Goal: Navigation & Orientation: Find specific page/section

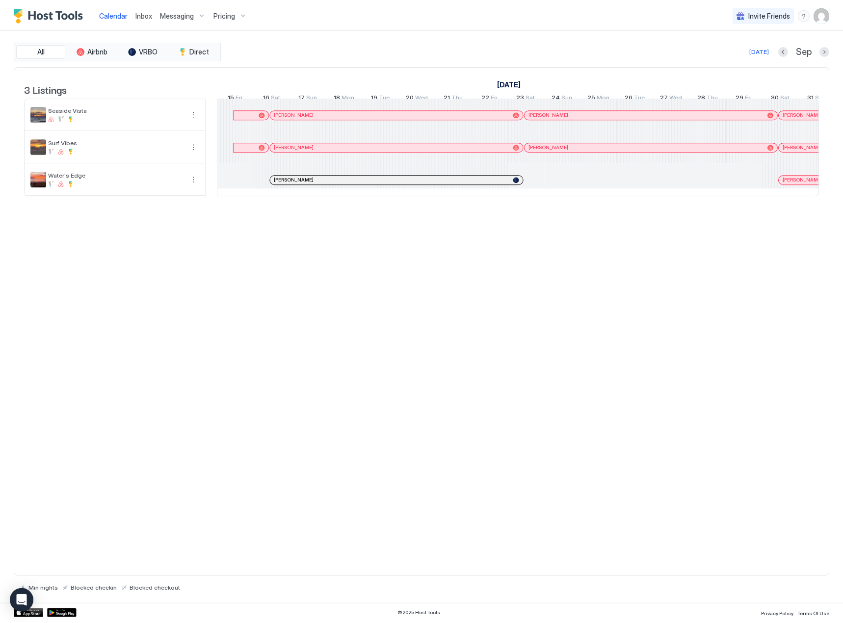
scroll to position [0, 910]
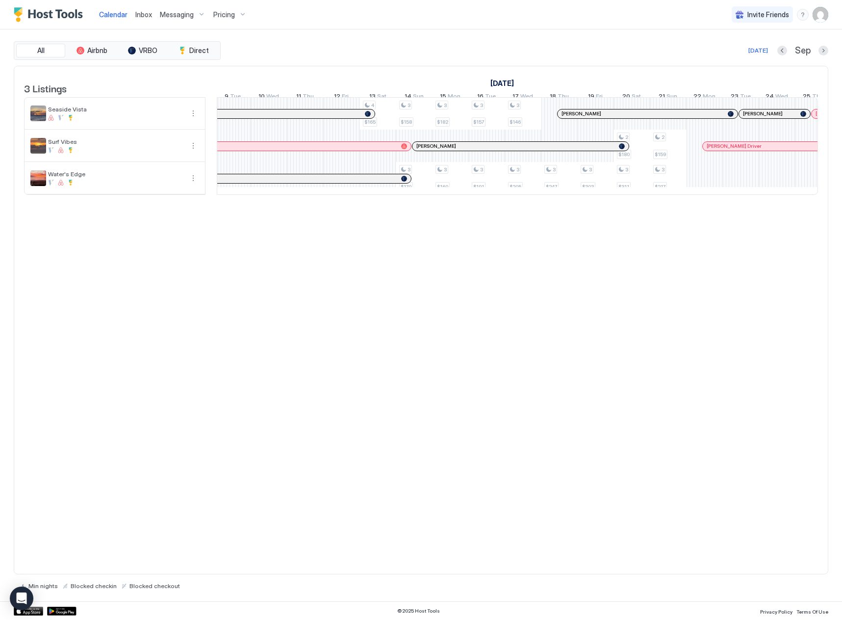
click at [138, 12] on span "Inbox" at bounding box center [143, 14] width 17 height 8
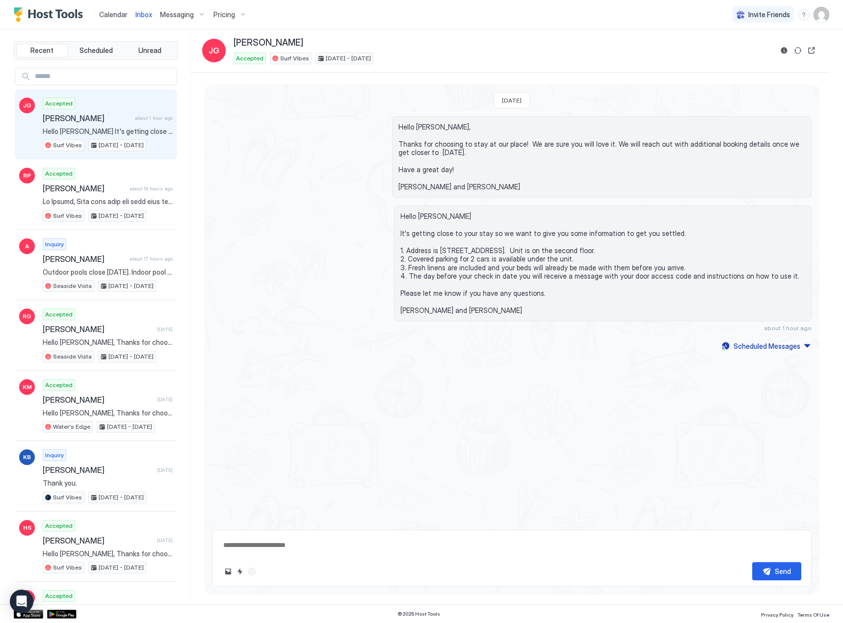
click at [109, 14] on span "Calendar" at bounding box center [113, 14] width 28 height 8
